Goal: Transaction & Acquisition: Purchase product/service

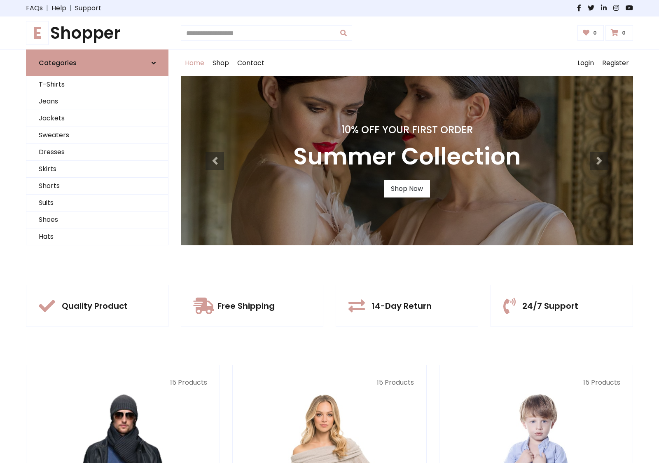
click at [330, 231] on div "10% Off Your First Order Autumn Collection Shop Now 10% Off Your First Order Su…" at bounding box center [407, 160] width 453 height 169
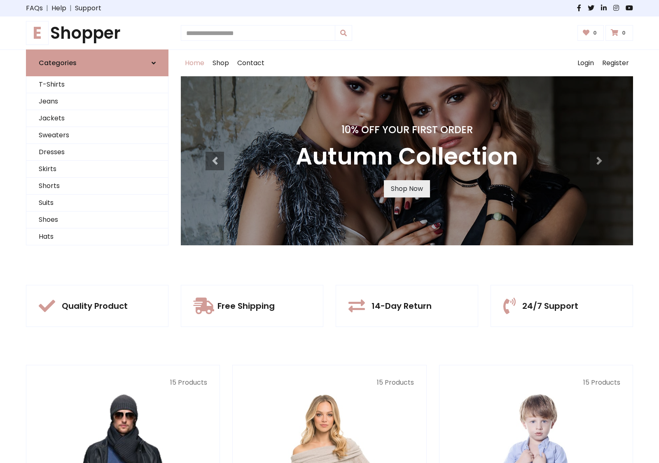
click at [407, 188] on link "Shop Now" at bounding box center [407, 188] width 46 height 17
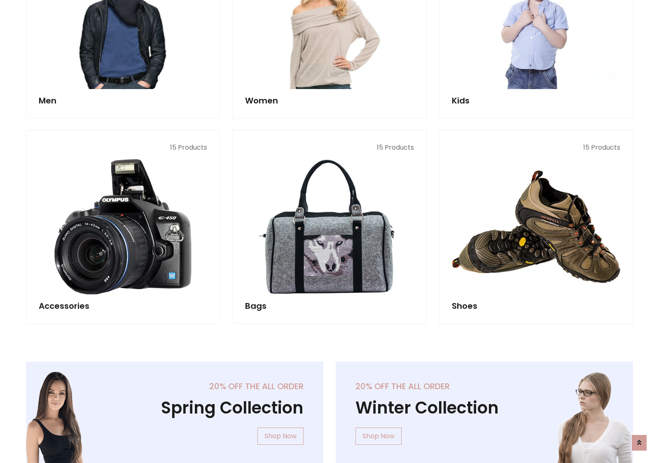
scroll to position [822, 0]
